Goal: Information Seeking & Learning: Learn about a topic

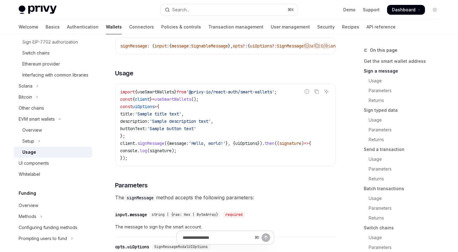
scroll to position [234, 0]
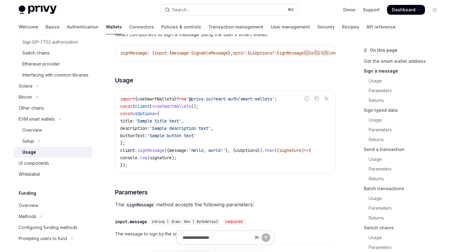
drag, startPoint x: 120, startPoint y: 120, endPoint x: 121, endPoint y: 125, distance: 5.5
click at [120, 122] on code "import { useSmartWallets } from '@privy-io/react-auth/smart-wallets' ; const { …" at bounding box center [225, 131] width 210 height 73
click at [134, 148] on code "import { useSmartWallets } from '@privy-io/react-auth/smart-wallets' ; const { …" at bounding box center [225, 131] width 210 height 73
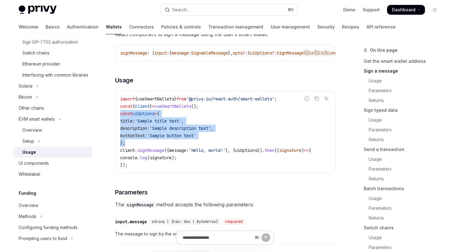
drag, startPoint x: 121, startPoint y: 120, endPoint x: 141, endPoint y: 148, distance: 34.8
click at [141, 148] on code "import { useSmartWallets } from '@privy-io/react-auth/smart-wallets' ; const { …" at bounding box center [225, 131] width 210 height 73
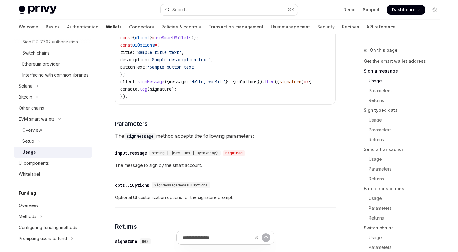
scroll to position [279, 0]
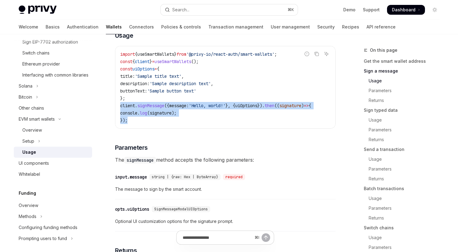
drag, startPoint x: 121, startPoint y: 111, endPoint x: 133, endPoint y: 125, distance: 18.4
click at [133, 124] on code "import { useSmartWallets } from '@privy-io/react-auth/smart-wallets' ; const { …" at bounding box center [225, 86] width 210 height 73
drag, startPoint x: 120, startPoint y: 111, endPoint x: 141, endPoint y: 130, distance: 28.0
click at [141, 128] on div "import { useSmartWallets } from '@privy-io/react-auth/smart-wallets' ; const { …" at bounding box center [225, 87] width 220 height 82
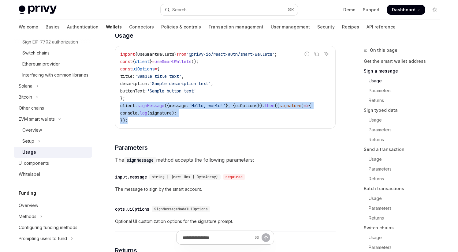
click at [141, 128] on div "import { useSmartWallets } from '@privy-io/react-auth/smart-wallets' ; const { …" at bounding box center [225, 87] width 220 height 82
drag, startPoint x: 121, startPoint y: 110, endPoint x: 138, endPoint y: 128, distance: 25.3
click at [138, 124] on code "import { useSmartWallets } from '@privy-io/react-auth/smart-wallets' ; const { …" at bounding box center [225, 86] width 210 height 73
drag, startPoint x: 121, startPoint y: 111, endPoint x: 137, endPoint y: 127, distance: 23.2
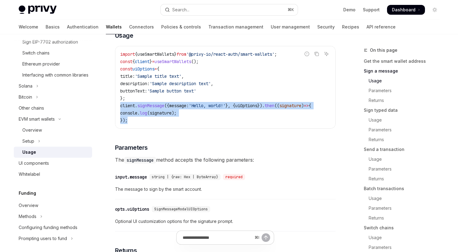
click at [137, 124] on code "import { useSmartWallets } from '@privy-io/react-auth/smart-wallets' ; const { …" at bounding box center [225, 86] width 210 height 73
drag, startPoint x: 120, startPoint y: 111, endPoint x: 134, endPoint y: 124, distance: 18.8
click at [134, 124] on code "import { useSmartWallets } from '@privy-io/react-auth/smart-wallets' ; const { …" at bounding box center [225, 86] width 210 height 73
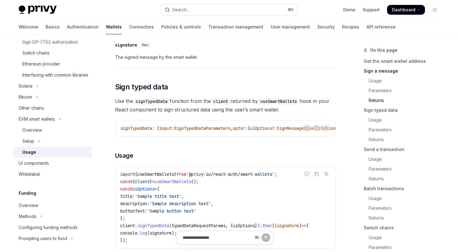
scroll to position [502, 0]
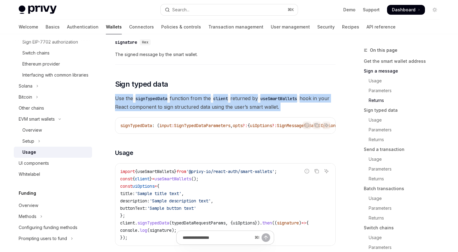
drag, startPoint x: 116, startPoint y: 106, endPoint x: 301, endPoint y: 118, distance: 185.2
drag, startPoint x: 116, startPoint y: 106, endPoint x: 298, endPoint y: 115, distance: 182.3
click at [298, 111] on span "Use the signTypedData function from the client returned by useSmartWallets hook…" at bounding box center [225, 102] width 221 height 17
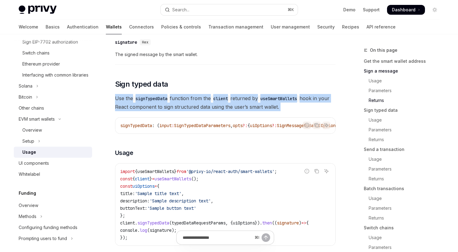
click at [298, 111] on span "Use the signTypedData function from the client returned by useSmartWallets hook…" at bounding box center [225, 102] width 221 height 17
drag, startPoint x: 116, startPoint y: 106, endPoint x: 312, endPoint y: 117, distance: 197.0
click at [312, 111] on span "Use the signTypedData function from the client returned by useSmartWallets hook…" at bounding box center [225, 102] width 221 height 17
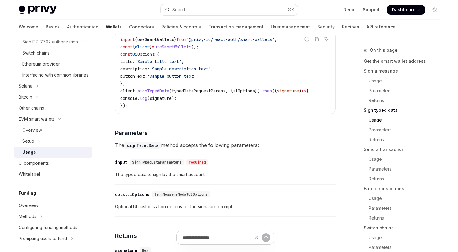
scroll to position [633, 0]
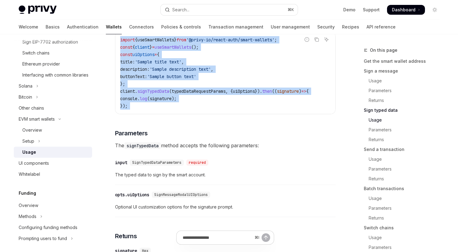
drag, startPoint x: 121, startPoint y: 50, endPoint x: 144, endPoint y: 127, distance: 80.1
drag, startPoint x: 121, startPoint y: 49, endPoint x: 139, endPoint y: 124, distance: 77.8
click at [139, 114] on div "import { useSmartWallets } from '@privy-io/react-auth/smart-wallets' ; const { …" at bounding box center [225, 73] width 220 height 82
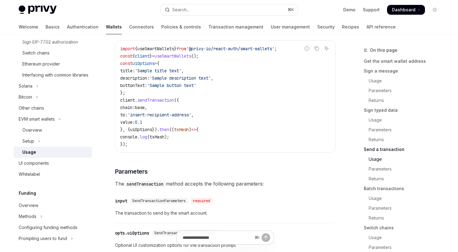
scroll to position [966, 0]
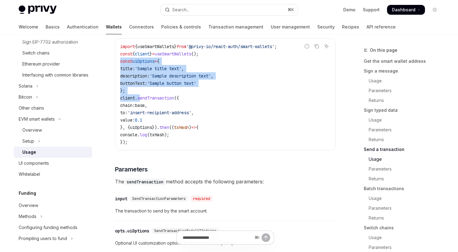
drag, startPoint x: 121, startPoint y: 77, endPoint x: 142, endPoint y: 109, distance: 38.5
click at [142, 109] on code "import { useSmartWallets } from '@privy-io/react-auth/smart-wallets' ; const { …" at bounding box center [225, 94] width 210 height 103
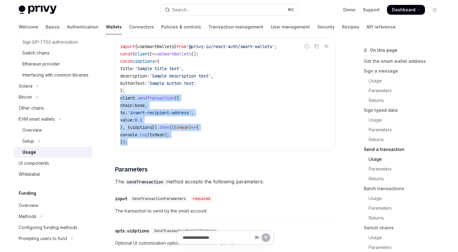
drag, startPoint x: 121, startPoint y: 113, endPoint x: 143, endPoint y: 158, distance: 49.5
click at [143, 146] on code "import { useSmartWallets } from '@privy-io/react-auth/smart-wallets' ; const { …" at bounding box center [225, 94] width 210 height 103
drag, startPoint x: 120, startPoint y: 112, endPoint x: 136, endPoint y: 159, distance: 49.2
click at [136, 146] on code "import { useSmartWallets } from '@privy-io/react-auth/smart-wallets' ; const { …" at bounding box center [225, 94] width 210 height 103
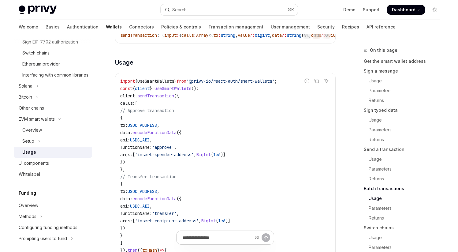
scroll to position [1379, 0]
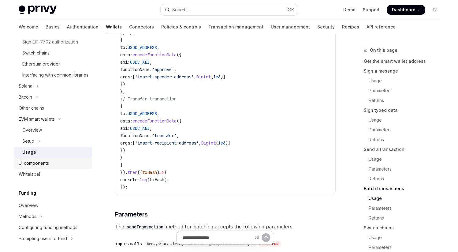
click at [45, 167] on div "UI components" at bounding box center [34, 162] width 30 height 7
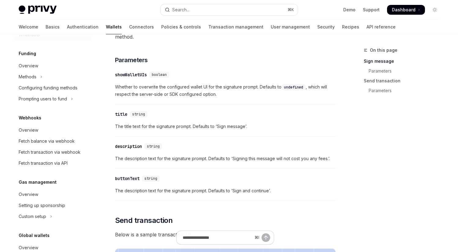
scroll to position [397, 0]
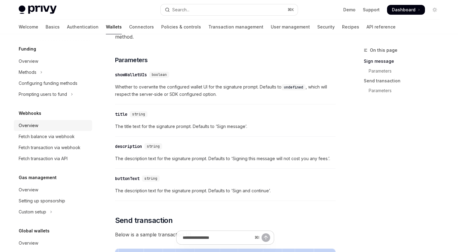
click at [47, 129] on div "Overview" at bounding box center [54, 125] width 70 height 7
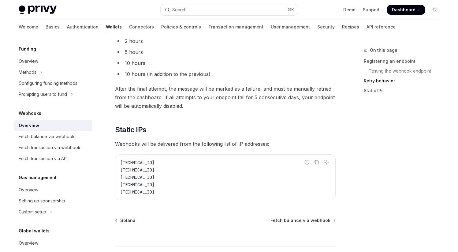
scroll to position [605, 0]
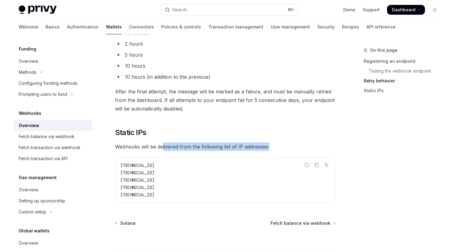
drag, startPoint x: 162, startPoint y: 147, endPoint x: 299, endPoint y: 145, distance: 136.7
click at [299, 145] on span "Webhooks will be delivered from the following list of IP addresses:" at bounding box center [225, 146] width 221 height 9
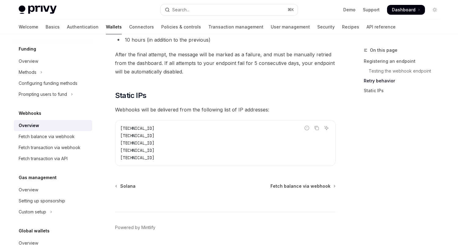
scroll to position [655, 0]
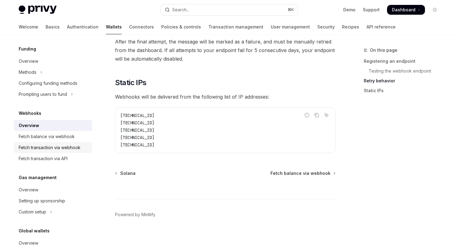
click at [50, 151] on div "Fetch transaction via webhook" at bounding box center [50, 147] width 62 height 7
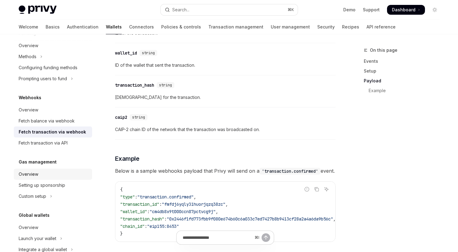
scroll to position [435, 0]
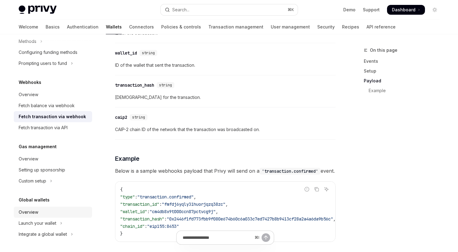
click at [35, 214] on div "Overview" at bounding box center [29, 211] width 20 height 7
type textarea "*"
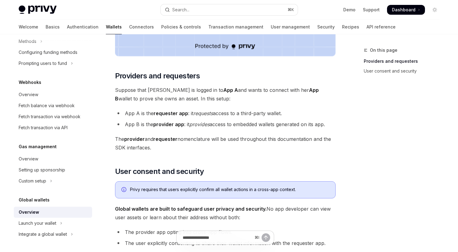
scroll to position [248, 0]
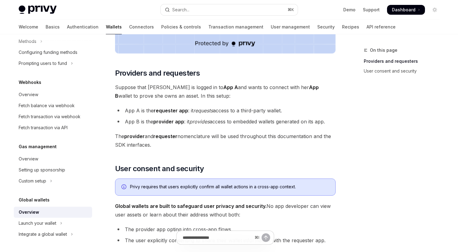
drag, startPoint x: 125, startPoint y: 110, endPoint x: 307, endPoint y: 110, distance: 181.7
click at [307, 110] on li "App A is the requester app : it requests access to a third-party wallet." at bounding box center [225, 110] width 221 height 9
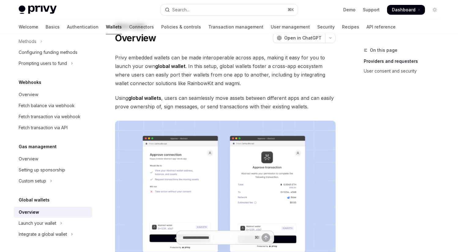
scroll to position [0, 0]
